Goal: Task Accomplishment & Management: Manage account settings

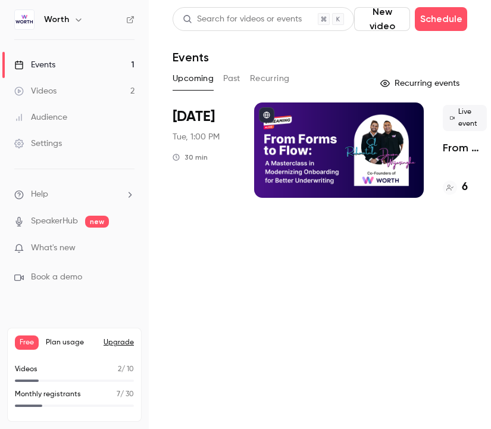
click at [345, 179] on div at bounding box center [339, 149] width 170 height 95
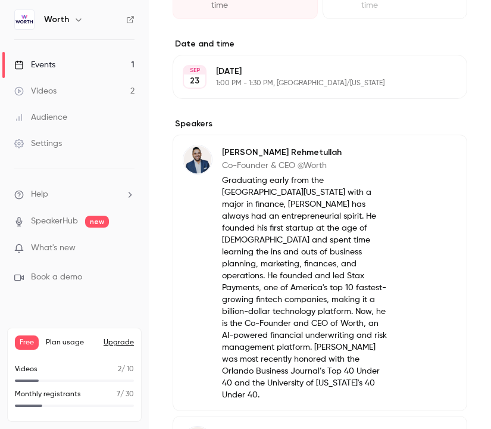
scroll to position [571, 0]
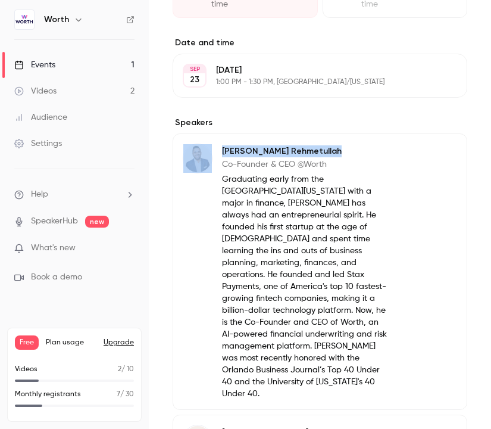
drag, startPoint x: 292, startPoint y: 149, endPoint x: 215, endPoint y: 150, distance: 76.8
click at [215, 150] on div "[PERSON_NAME] Co-Founder & CEO @Worth Graduating early from the [GEOGRAPHIC_DAT…" at bounding box center [286, 271] width 207 height 256
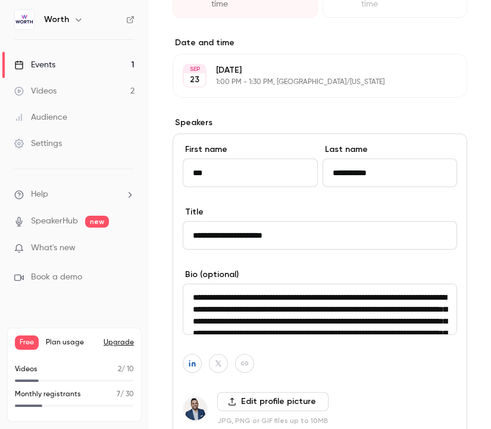
click at [392, 107] on div "About From Forms to Flow: A Masterclass in Modernizing Onboarding for Better Un…" at bounding box center [320, 300] width 295 height 1101
click at [389, 116] on div "About From Forms to Flow: A Masterclass in Modernizing Onboarding for Better Un…" at bounding box center [320, 300] width 295 height 1101
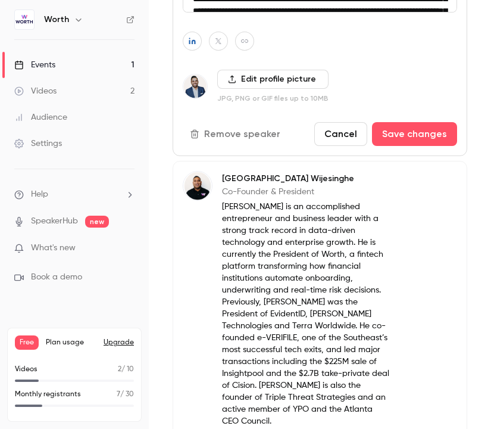
scroll to position [889, 0]
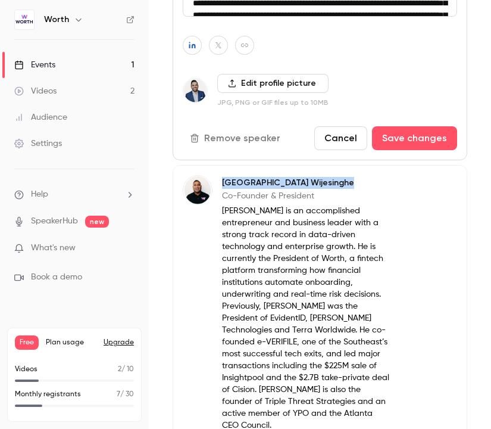
drag, startPoint x: 316, startPoint y: 180, endPoint x: 224, endPoint y: 186, distance: 91.8
click at [224, 186] on p "[PERSON_NAME]" at bounding box center [306, 183] width 168 height 12
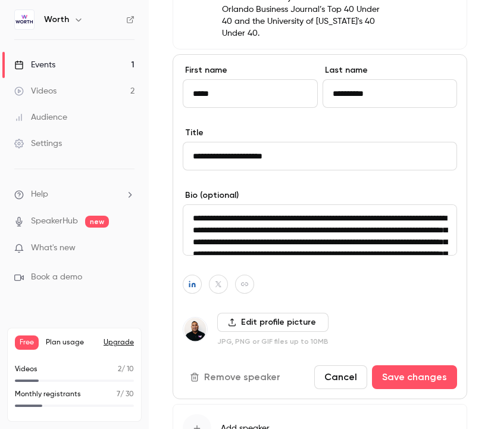
scroll to position [925, 0]
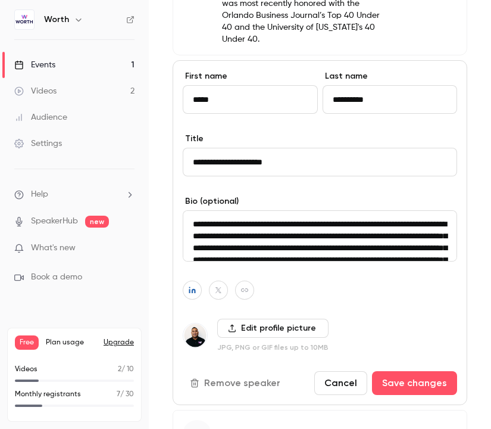
drag, startPoint x: 384, startPoint y: 68, endPoint x: 328, endPoint y: 65, distance: 56.0
click at [328, 85] on input "**********" at bounding box center [390, 99] width 135 height 29
drag, startPoint x: 292, startPoint y: 127, endPoint x: 185, endPoint y: 126, distance: 107.2
click at [185, 148] on input "**********" at bounding box center [320, 162] width 274 height 29
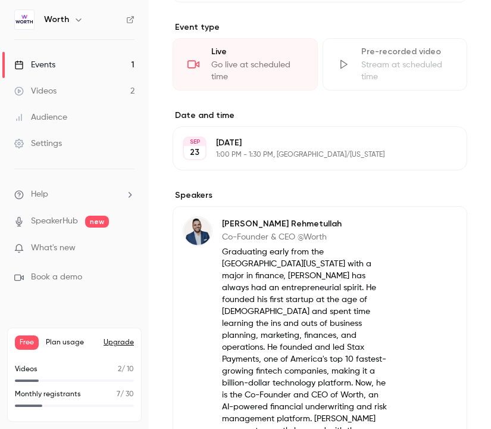
scroll to position [504, 0]
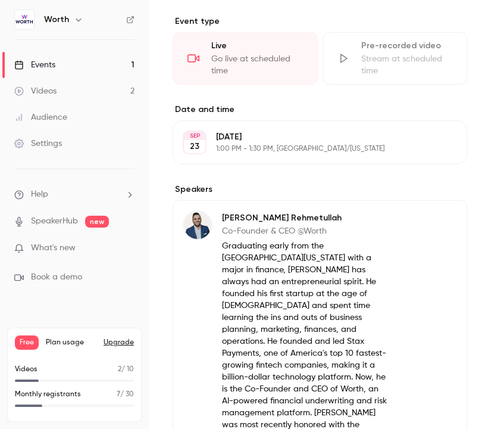
click at [287, 231] on p "Co-Founder & CEO @Worth" at bounding box center [306, 231] width 168 height 12
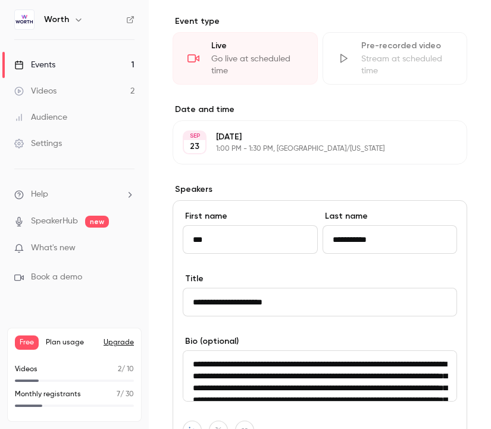
drag, startPoint x: 269, startPoint y: 299, endPoint x: 183, endPoint y: 299, distance: 85.7
click at [183, 299] on input "**********" at bounding box center [320, 302] width 274 height 29
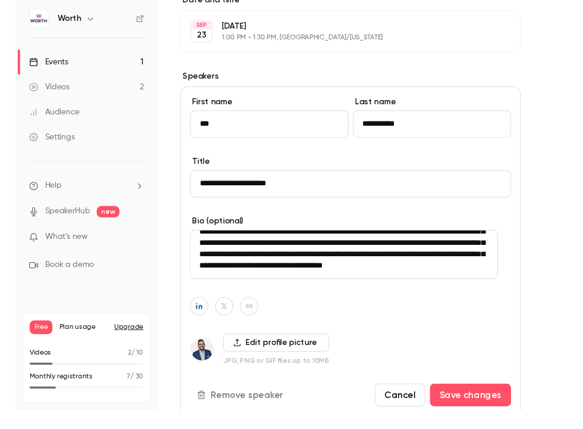
scroll to position [60, 0]
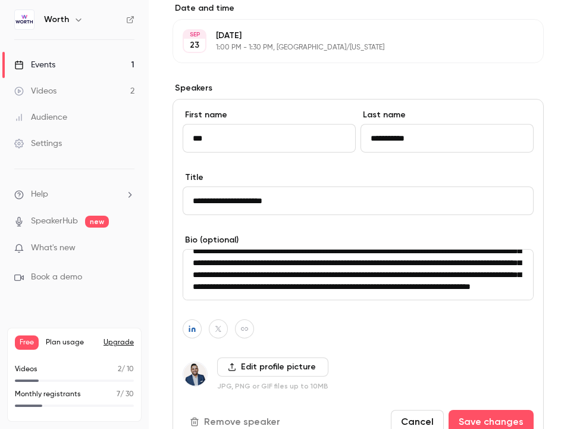
drag, startPoint x: 202, startPoint y: 302, endPoint x: 238, endPoint y: 4, distance: 300.4
click at [0, 0] on div "Worth Events 1 Videos 2 Audience Settings Help SpeakerHub new What's new Book a…" at bounding box center [291, 214] width 583 height 429
